Goal: Information Seeking & Learning: Learn about a topic

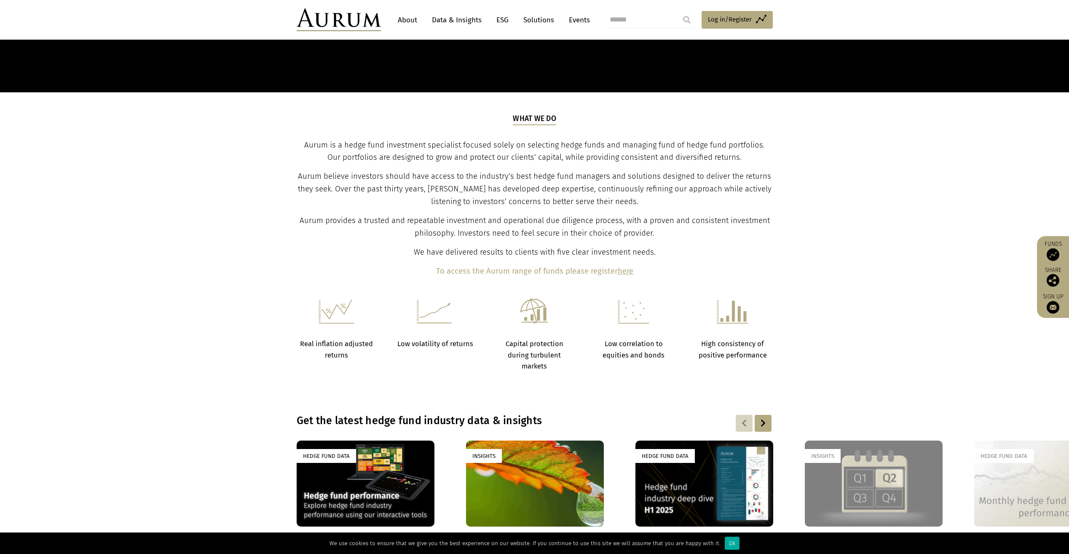
scroll to position [590, 0]
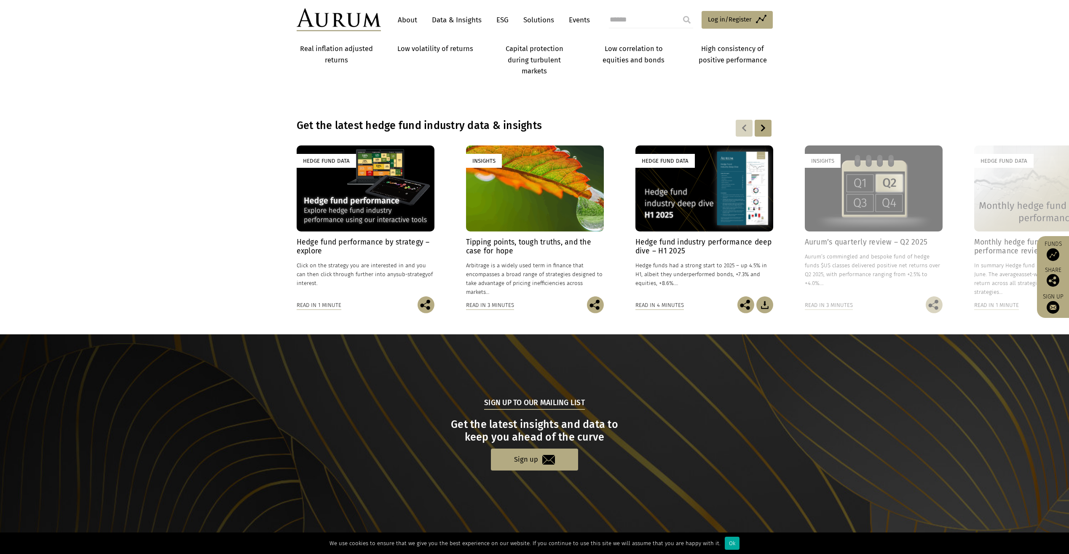
click at [385, 204] on div "Hedge Fund Data" at bounding box center [366, 188] width 138 height 86
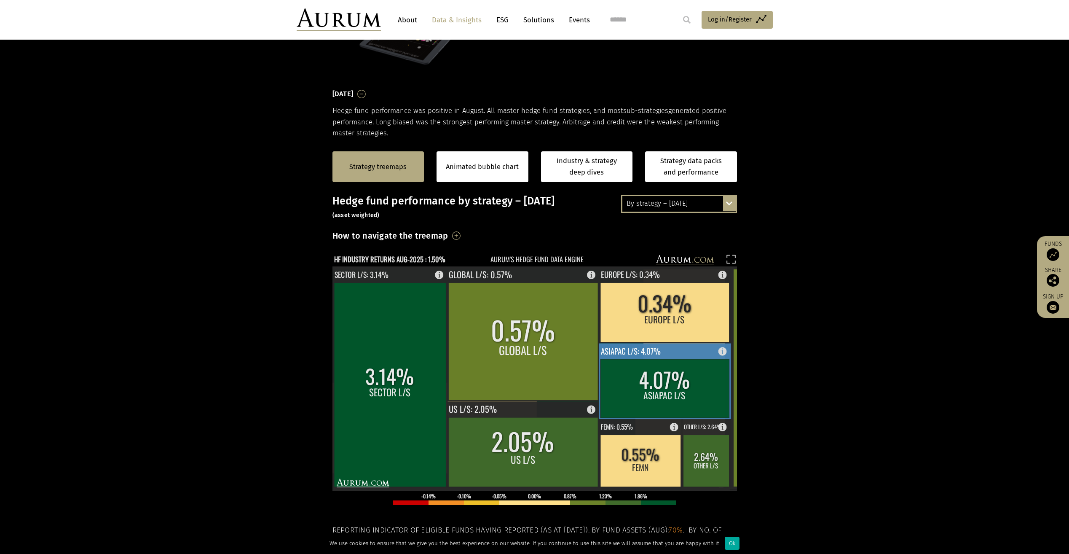
scroll to position [126, 0]
